Goal: Book appointment/travel/reservation

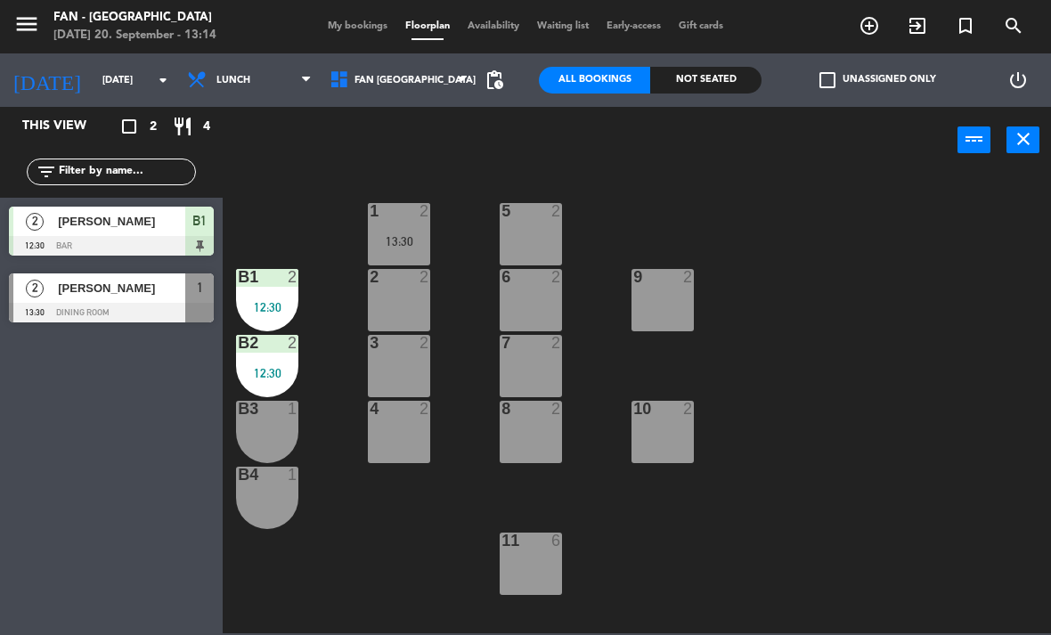
click at [670, 282] on div at bounding box center [663, 277] width 29 height 16
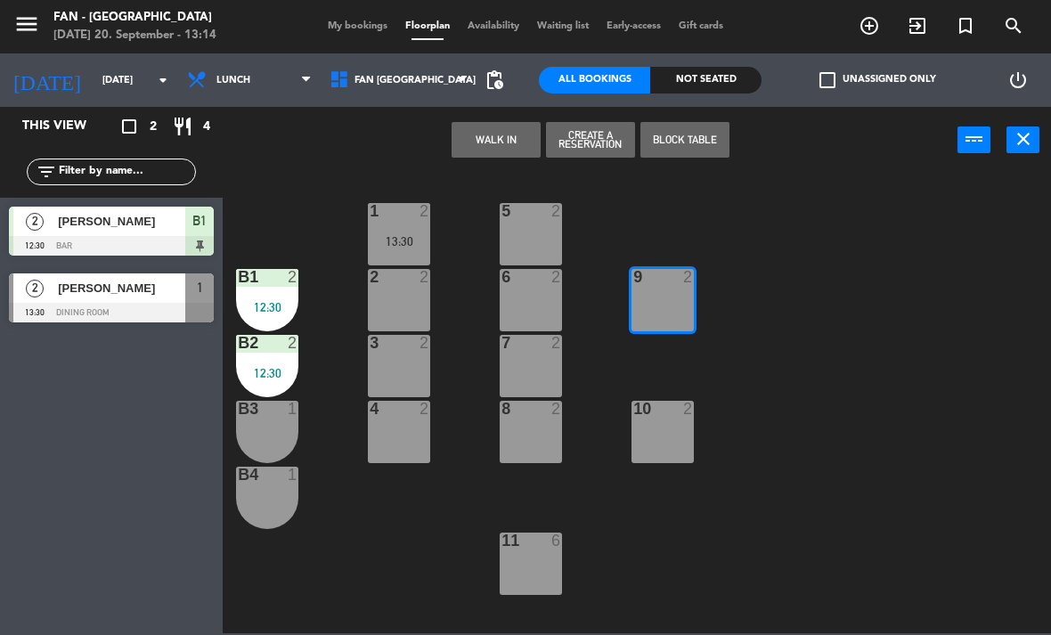
click at [461, 147] on button "WALK IN" at bounding box center [496, 140] width 89 height 36
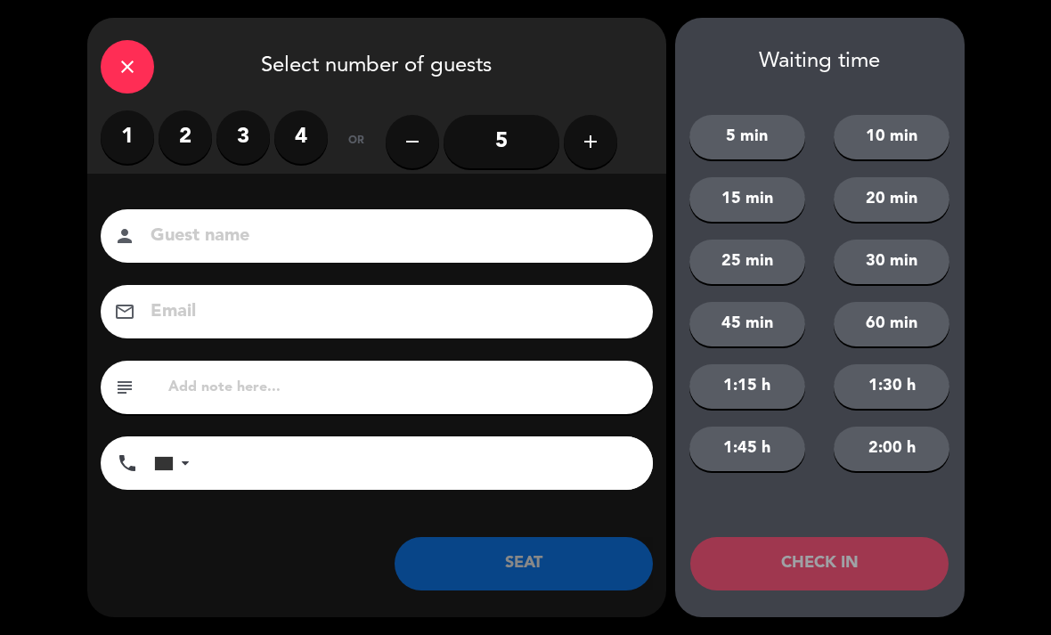
click at [193, 145] on label "2" at bounding box center [185, 136] width 53 height 53
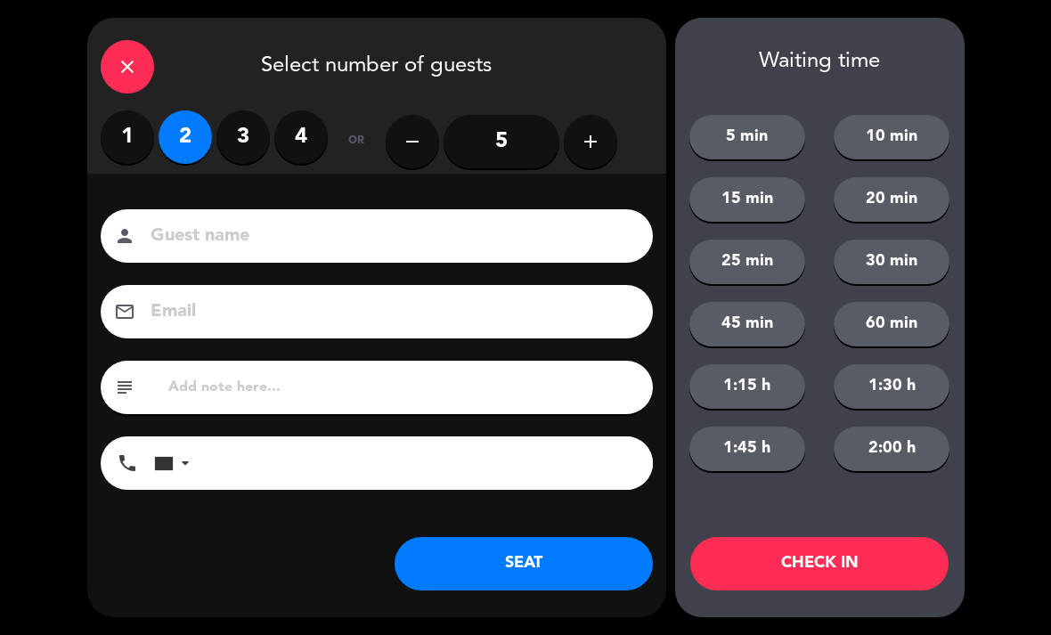
click at [469, 240] on input at bounding box center [389, 236] width 481 height 31
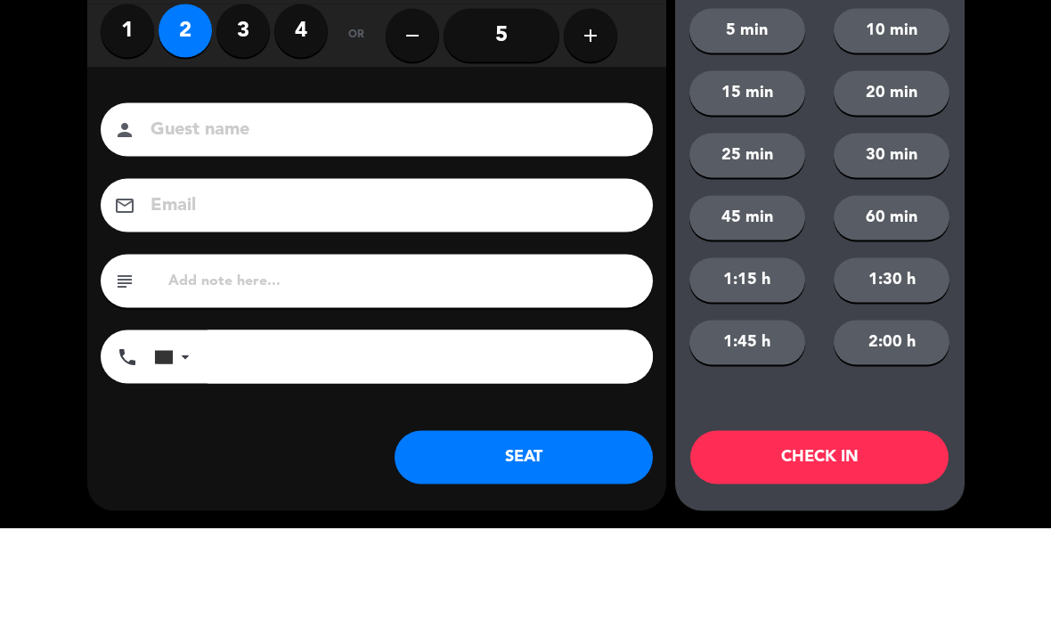
click at [31, 141] on div "close Select number of guests 1 2 3 4 or remove 5 add Guest name person Email e…" at bounding box center [525, 317] width 1051 height 635
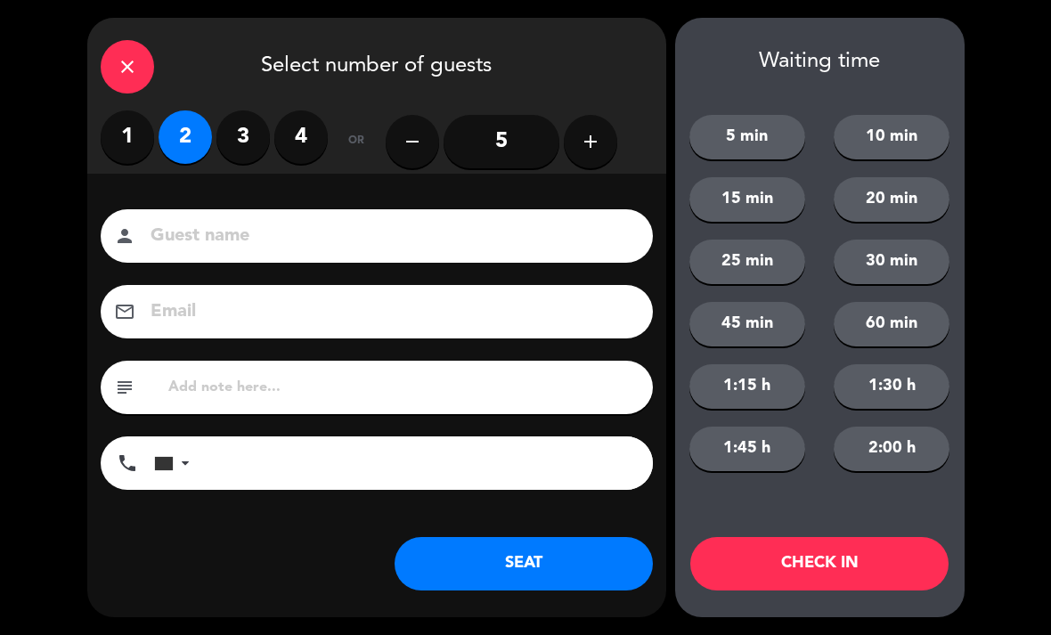
click at [504, 590] on button "SEAT" at bounding box center [524, 563] width 258 height 53
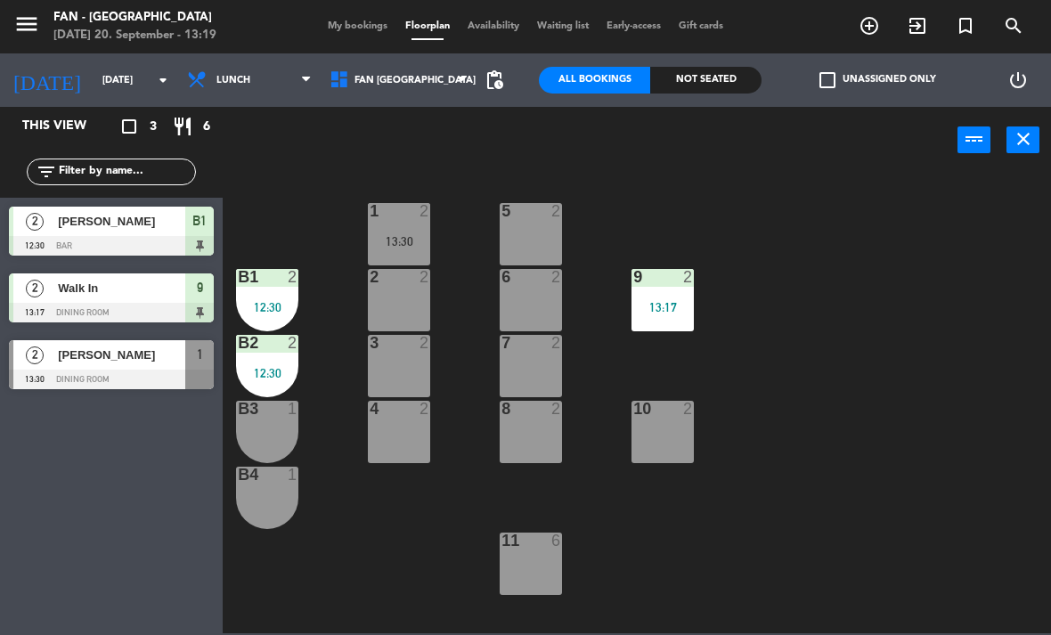
click at [386, 3] on div "menu Fan - [GEOGRAPHIC_DATA] [DATE] 20. September - 13:19 My bookings Floorplan…" at bounding box center [525, 26] width 1051 height 53
click at [84, 378] on div at bounding box center [111, 380] width 205 height 20
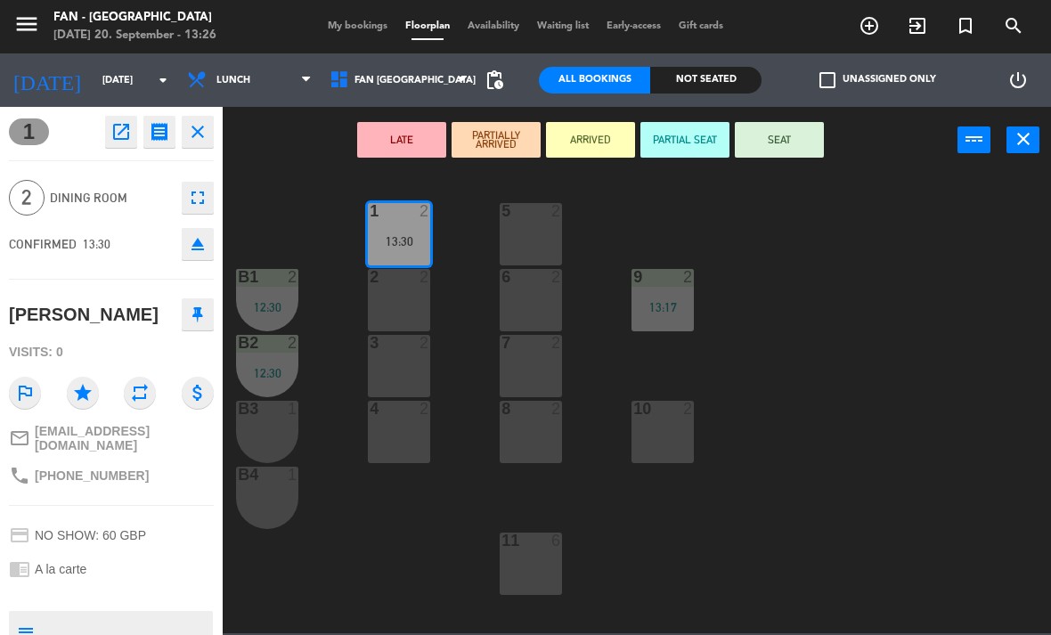
click at [807, 117] on div "LATE PARTIALLY ARRIVED ARRIVED PARTIAL SEAT SEAT power_input close" at bounding box center [590, 141] width 735 height 68
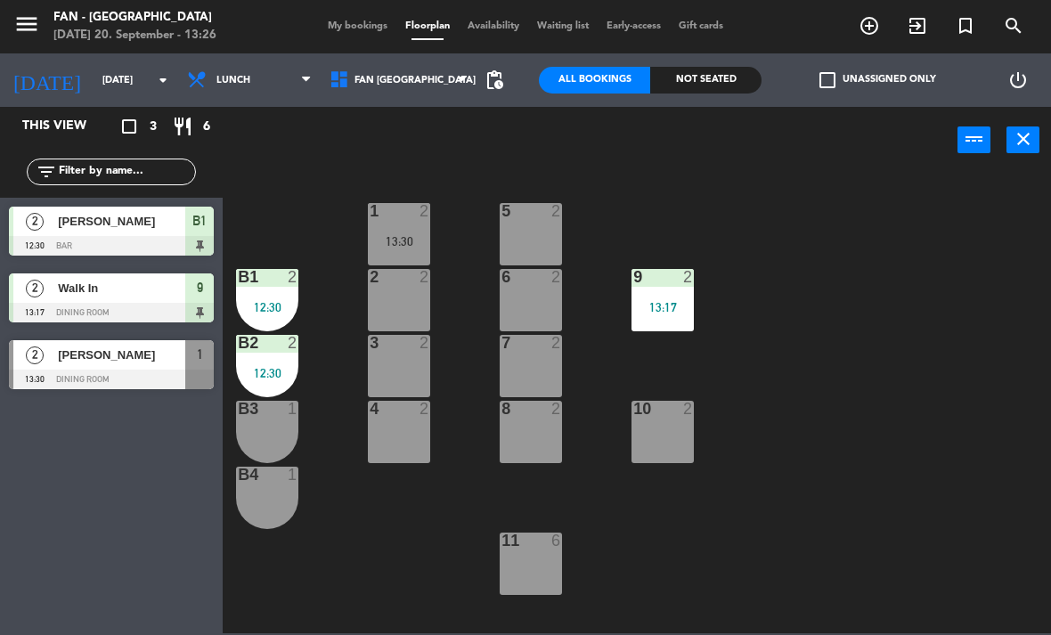
click at [411, 243] on div "13:30" at bounding box center [399, 241] width 62 height 12
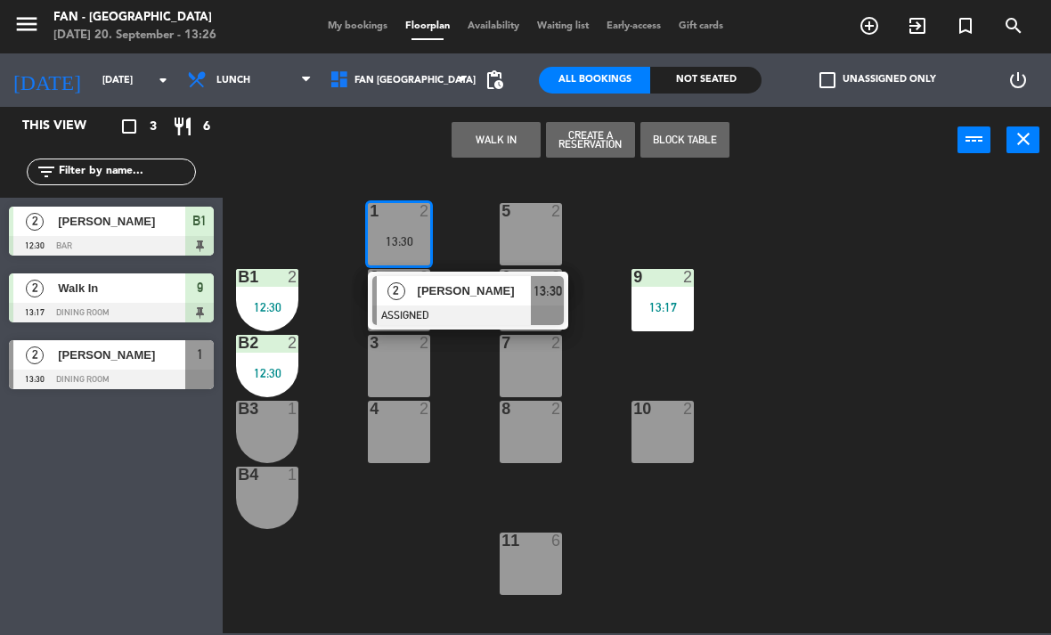
click at [499, 297] on span "[PERSON_NAME]" at bounding box center [475, 291] width 114 height 19
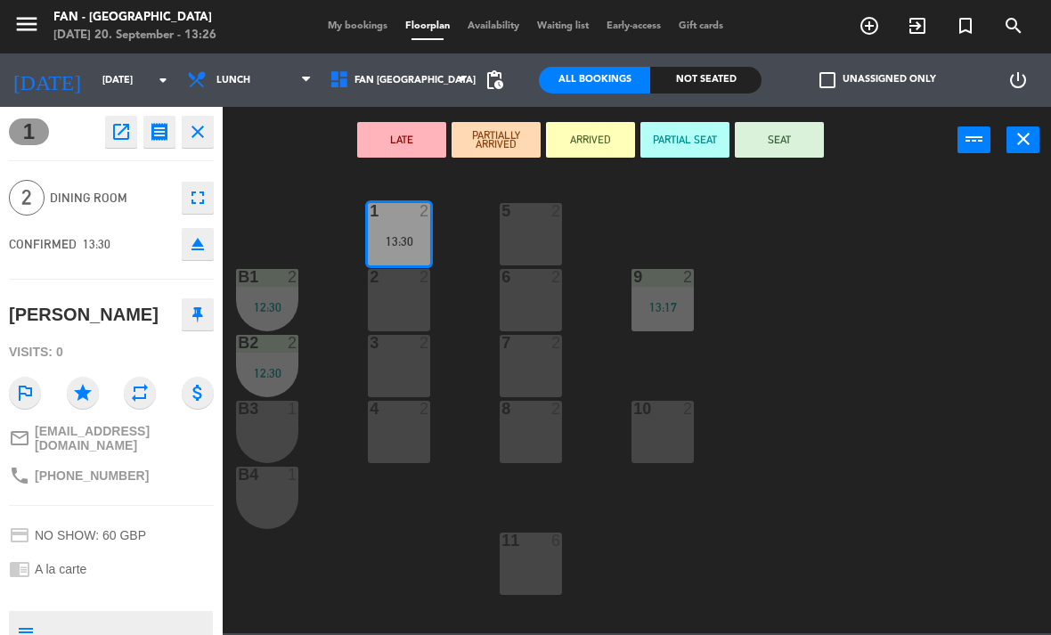
click at [779, 141] on button "SEAT" at bounding box center [779, 140] width 89 height 36
